Goal: Task Accomplishment & Management: Complete application form

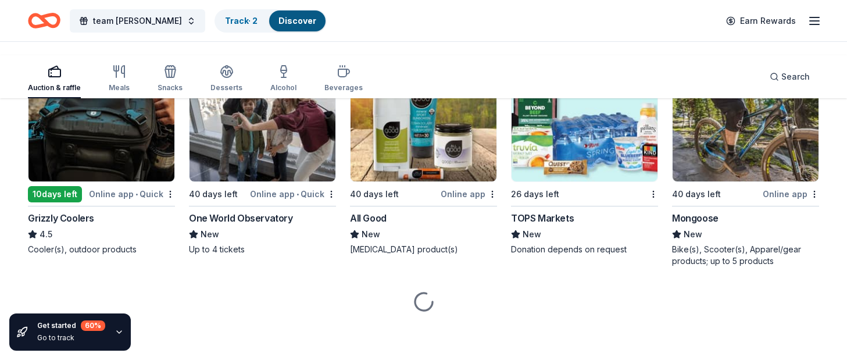
scroll to position [10743, 0]
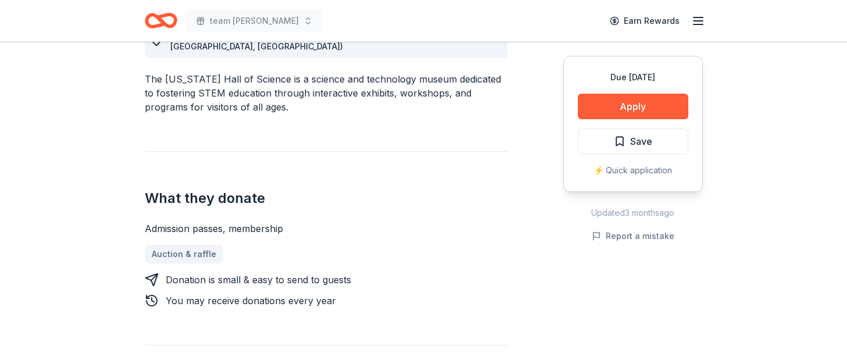
scroll to position [361, 0]
click at [578, 119] on button "Apply" at bounding box center [633, 107] width 110 height 26
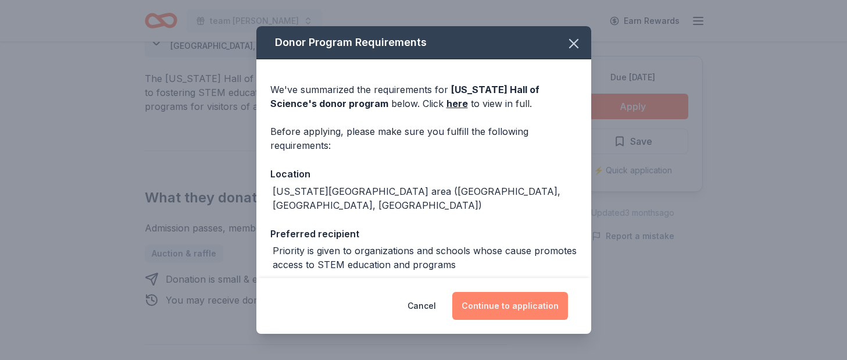
click at [565, 300] on button "Continue to application" at bounding box center [510, 306] width 116 height 28
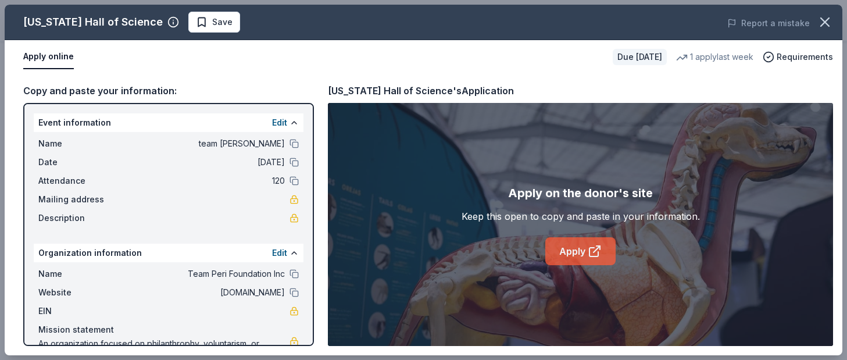
click at [565, 265] on link "Apply" at bounding box center [580, 251] width 70 height 28
